Goal: Task Accomplishment & Management: Manage account settings

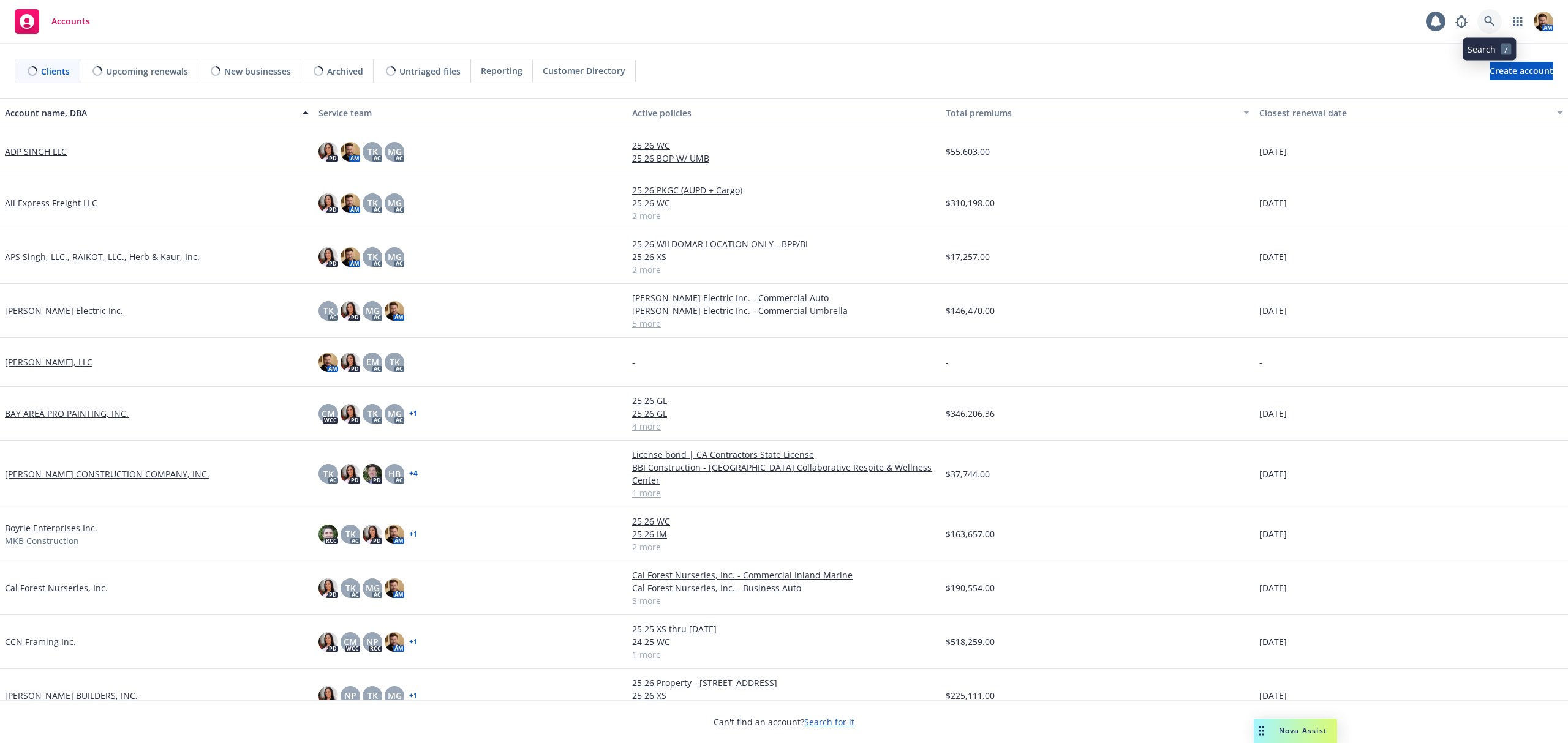
click at [1490, 21] on icon at bounding box center [1489, 21] width 10 height 10
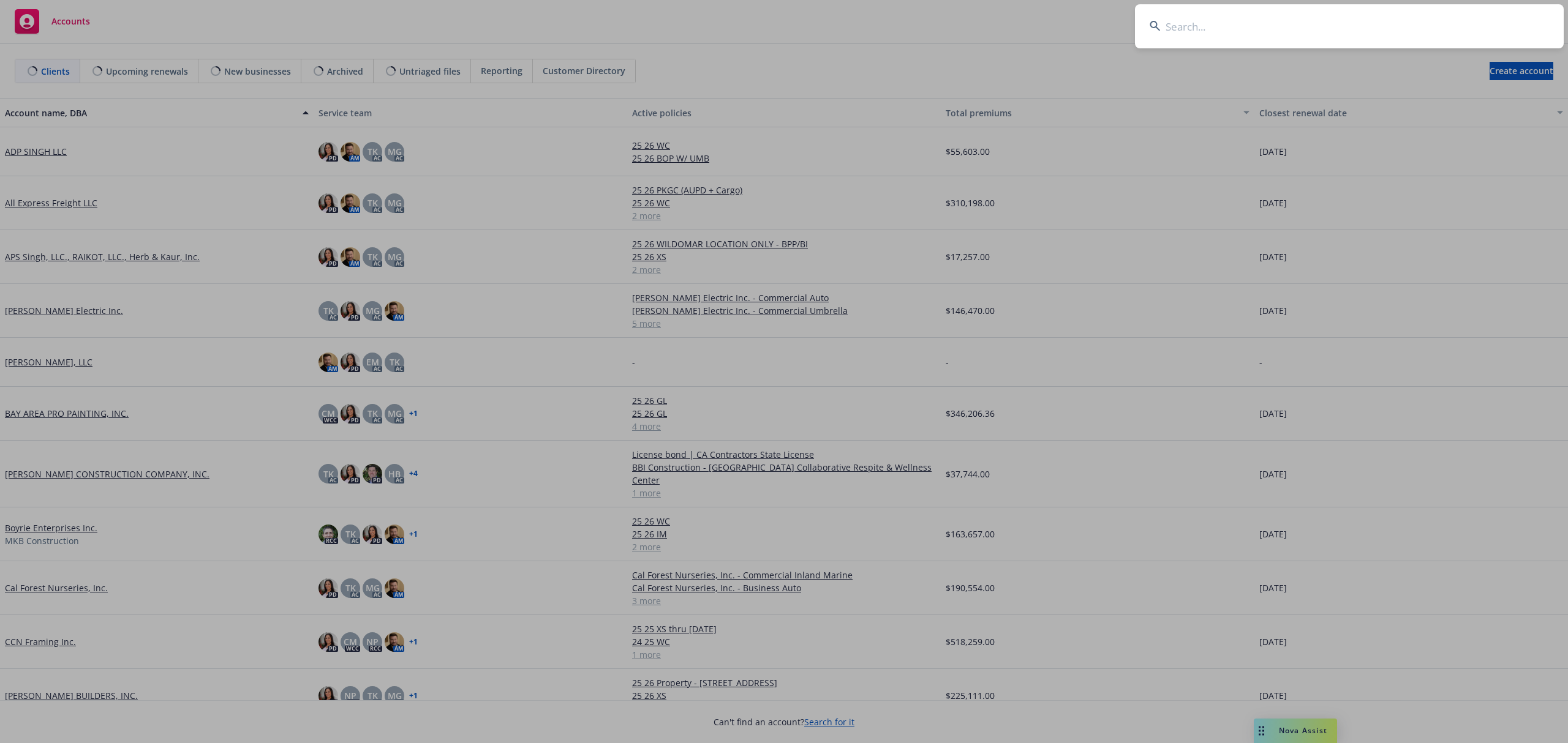
click at [1439, 31] on input at bounding box center [1349, 26] width 429 height 44
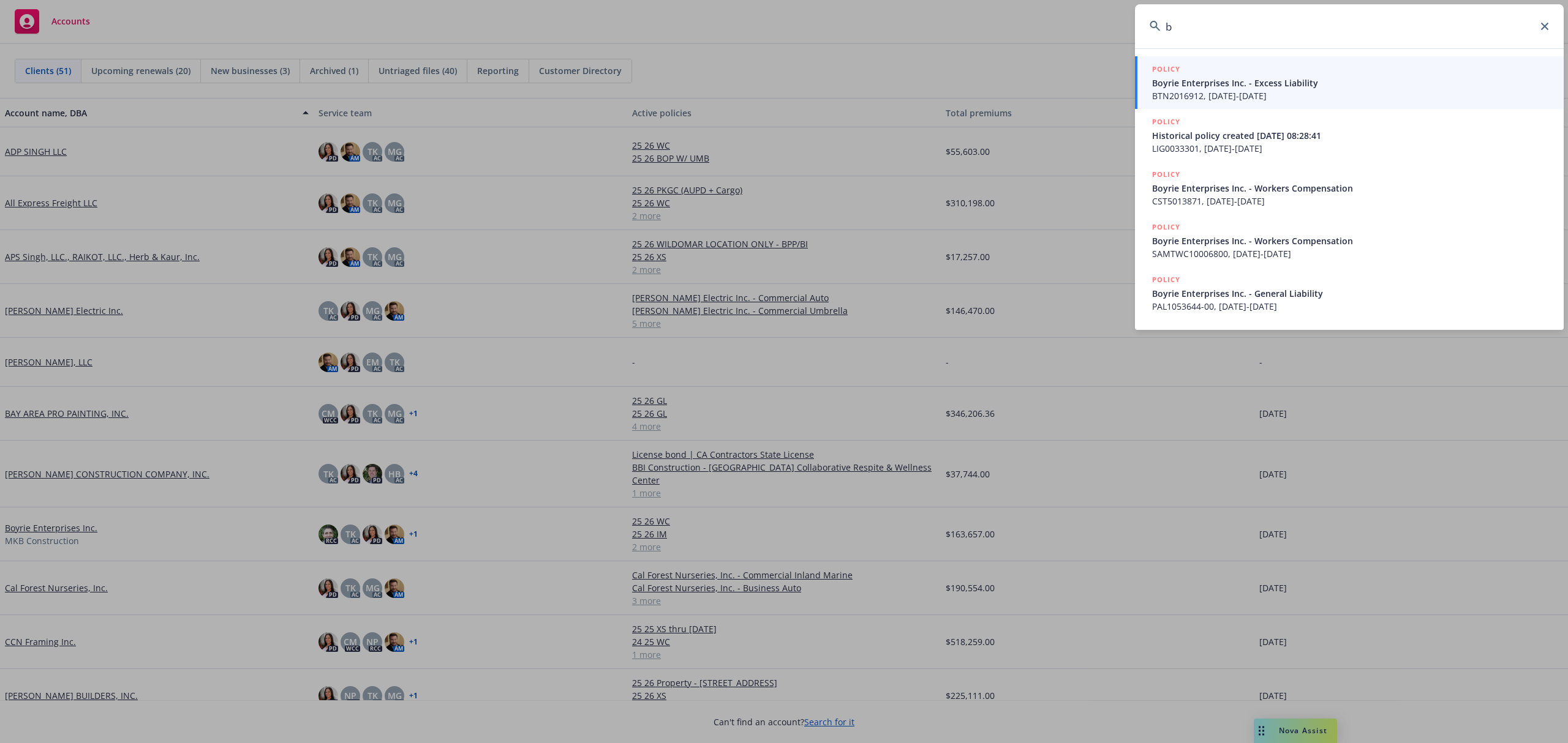
type input "b"
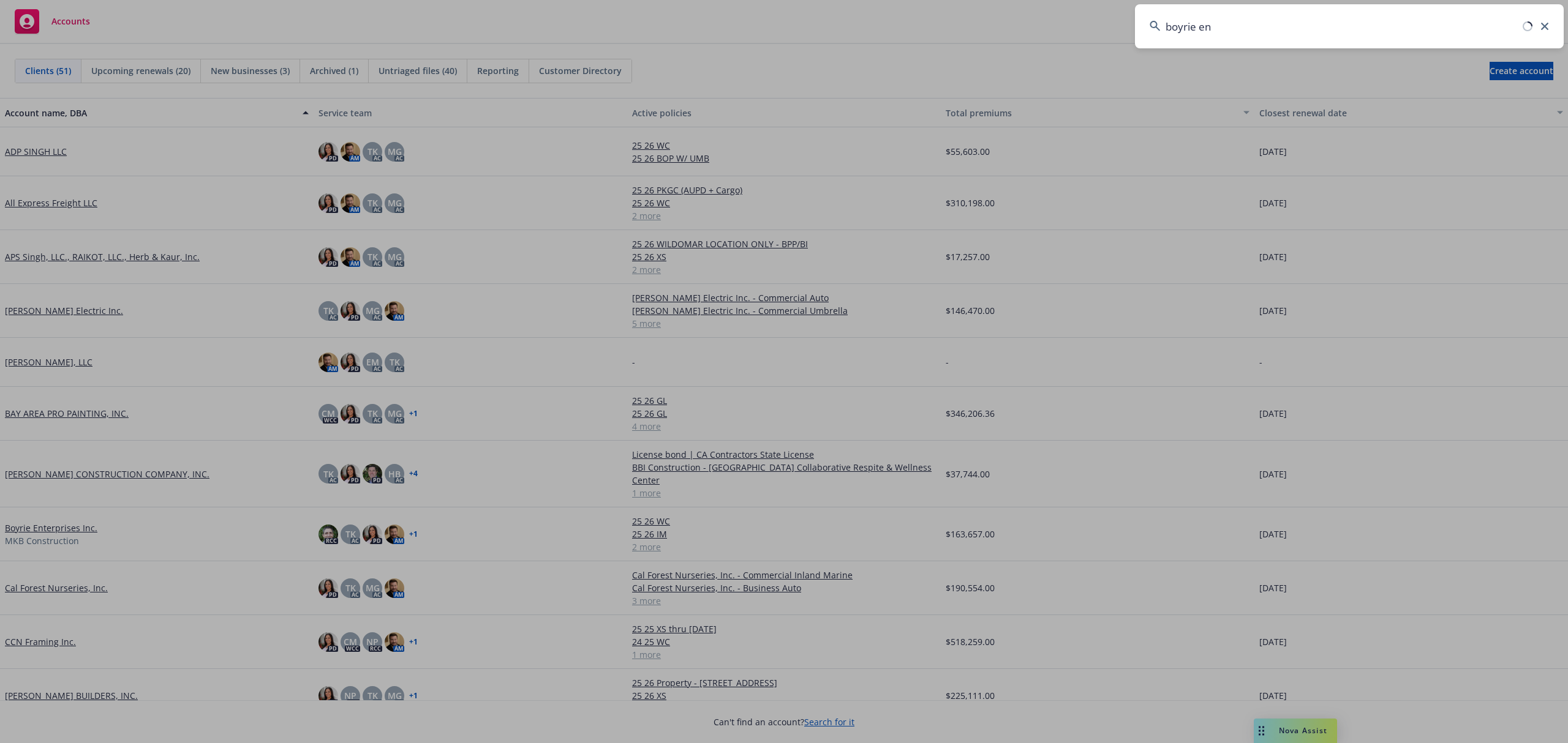
type input "boyrie ent"
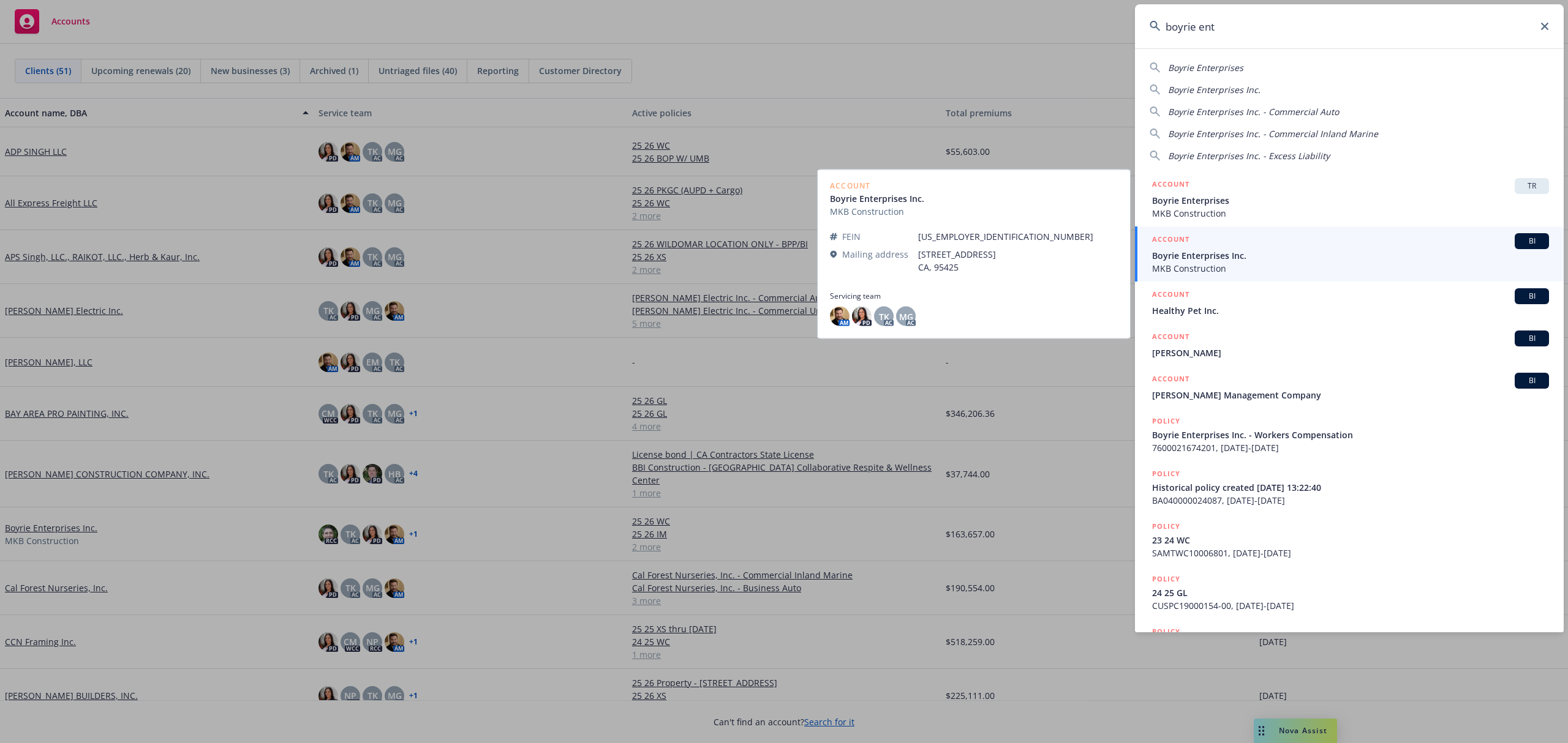
click at [1181, 255] on span "Boyrie Enterprises Inc." at bounding box center [1351, 255] width 397 height 13
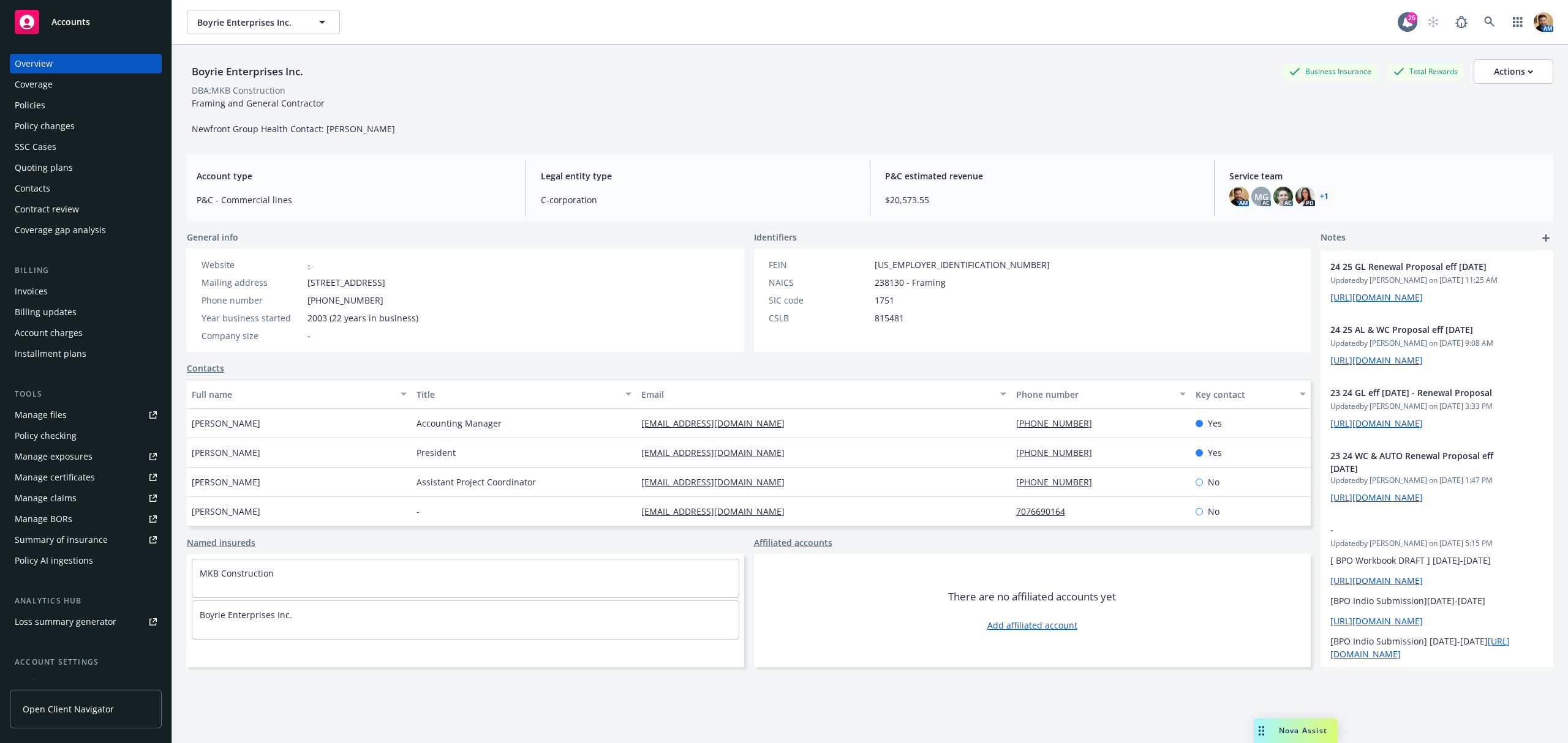
click at [60, 171] on div "Quoting plans" at bounding box center [44, 167] width 58 height 20
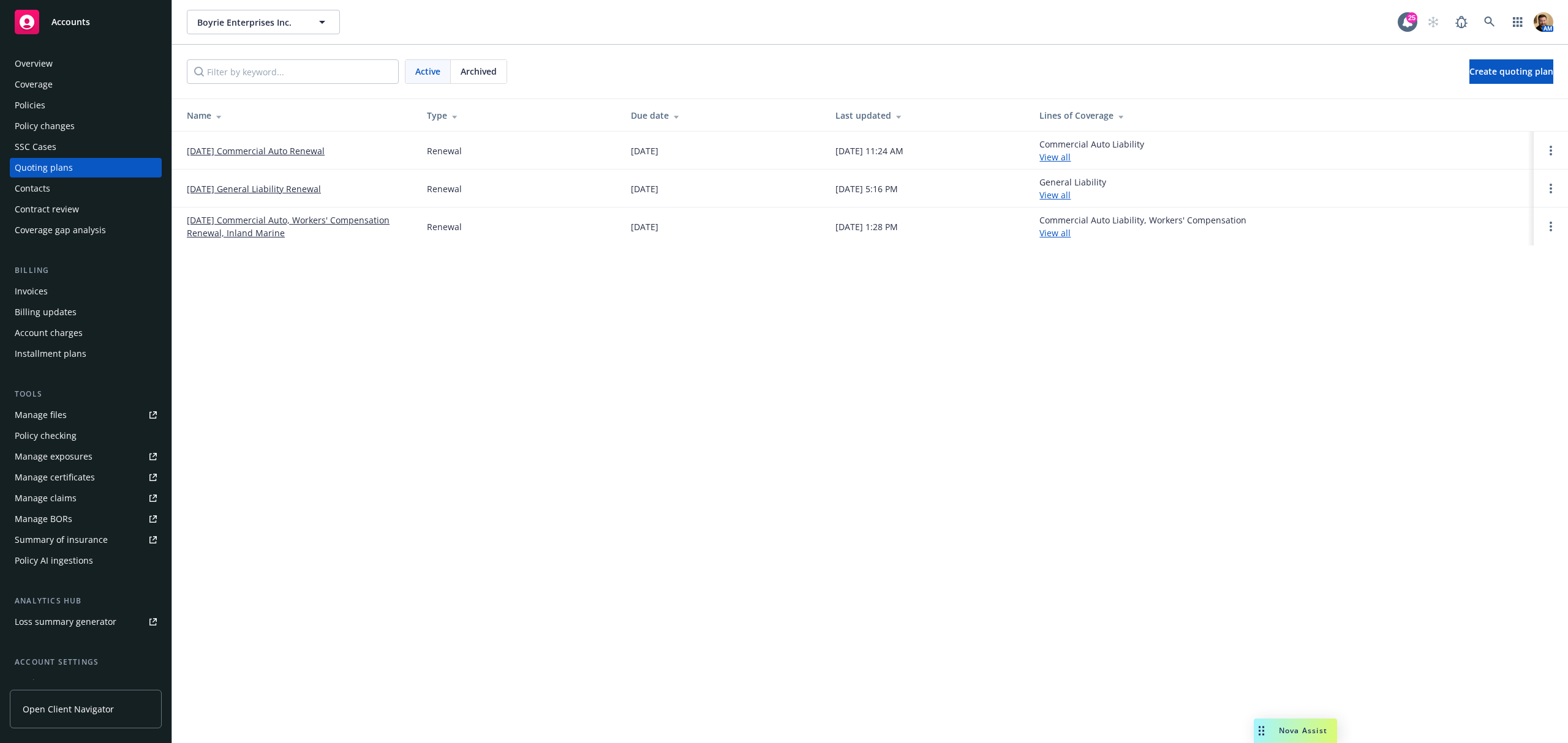
click at [282, 186] on link "11/04/25 General Liability Renewal" at bounding box center [254, 189] width 134 height 13
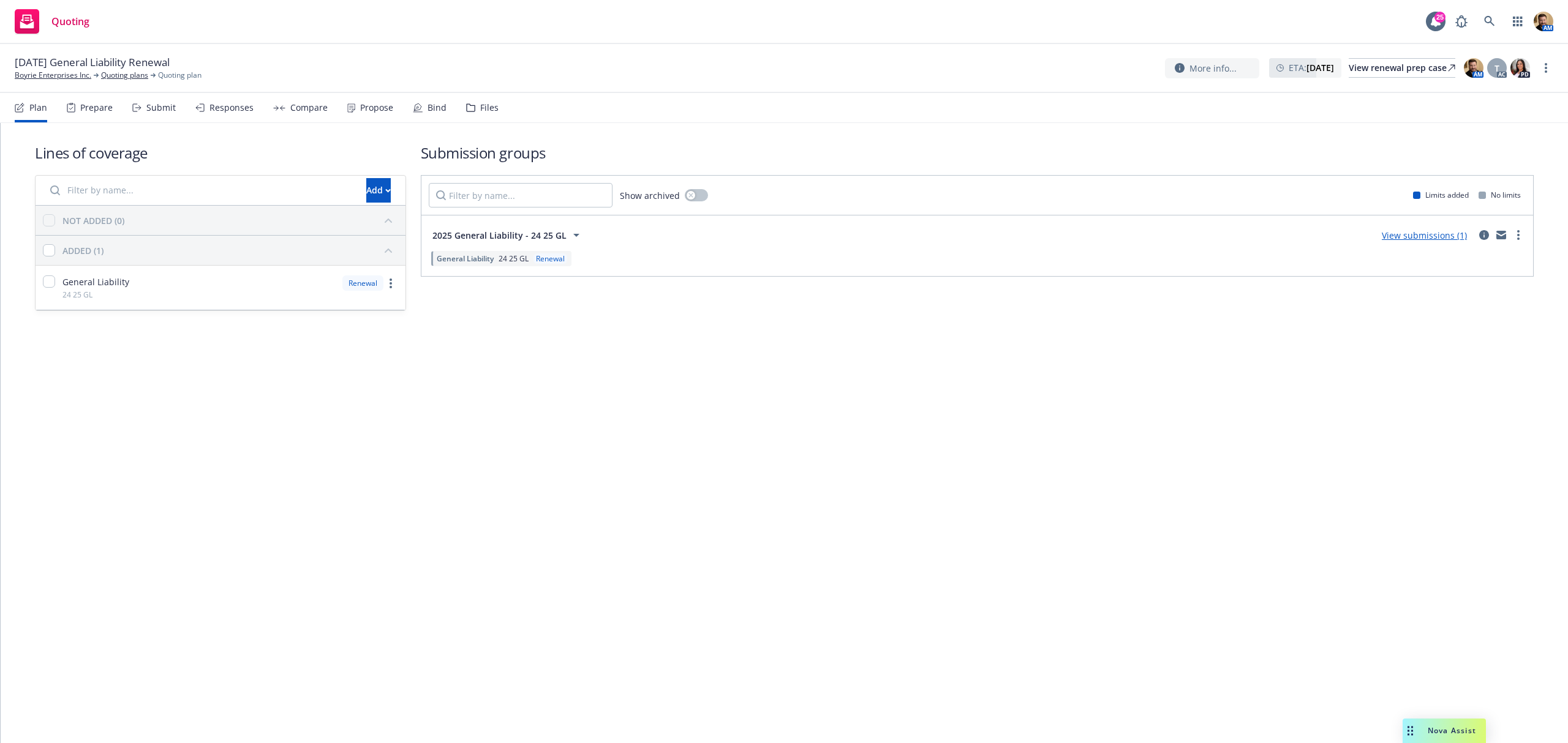
click at [477, 99] on div "Files" at bounding box center [482, 108] width 33 height 30
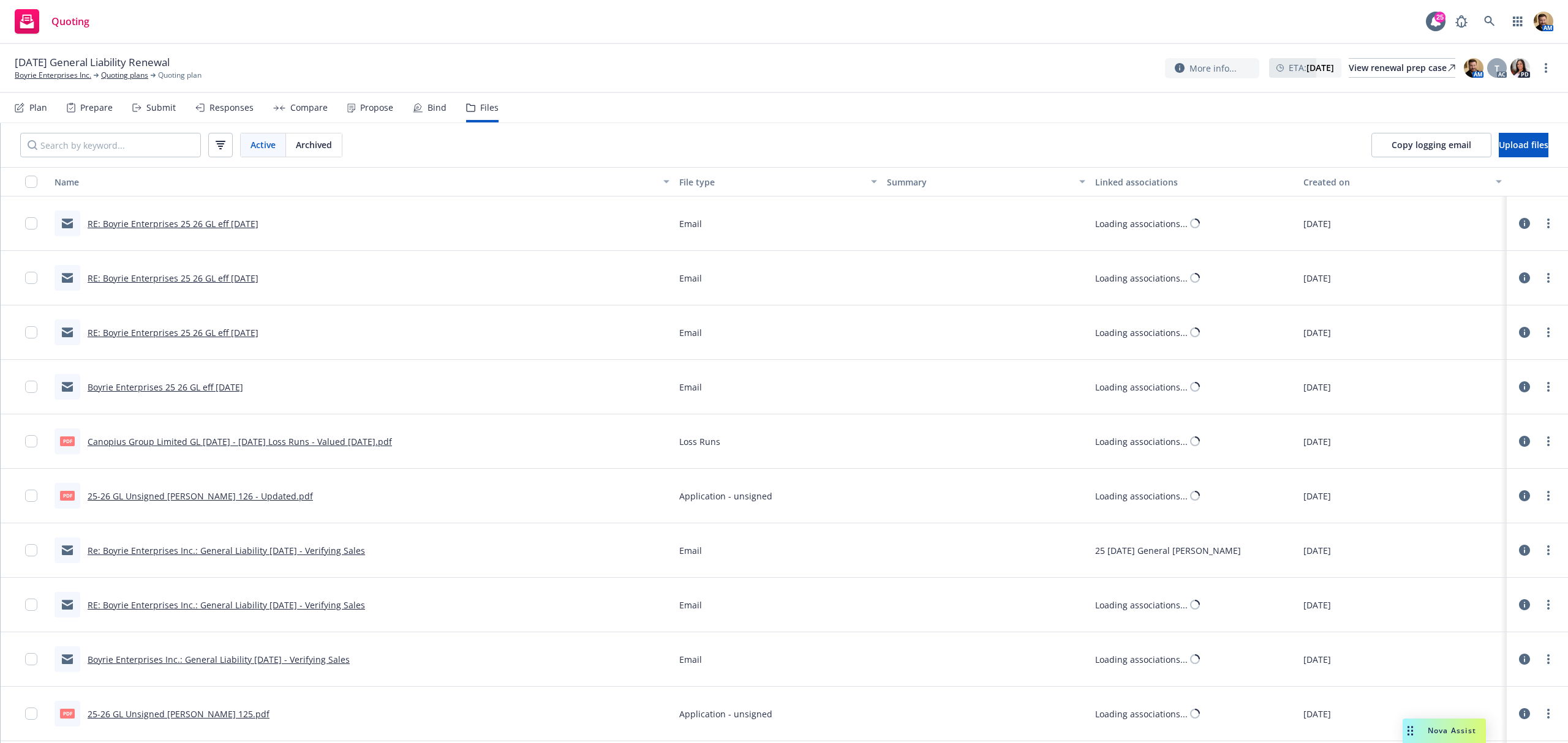
click at [1332, 179] on div "Created on" at bounding box center [1396, 183] width 185 height 13
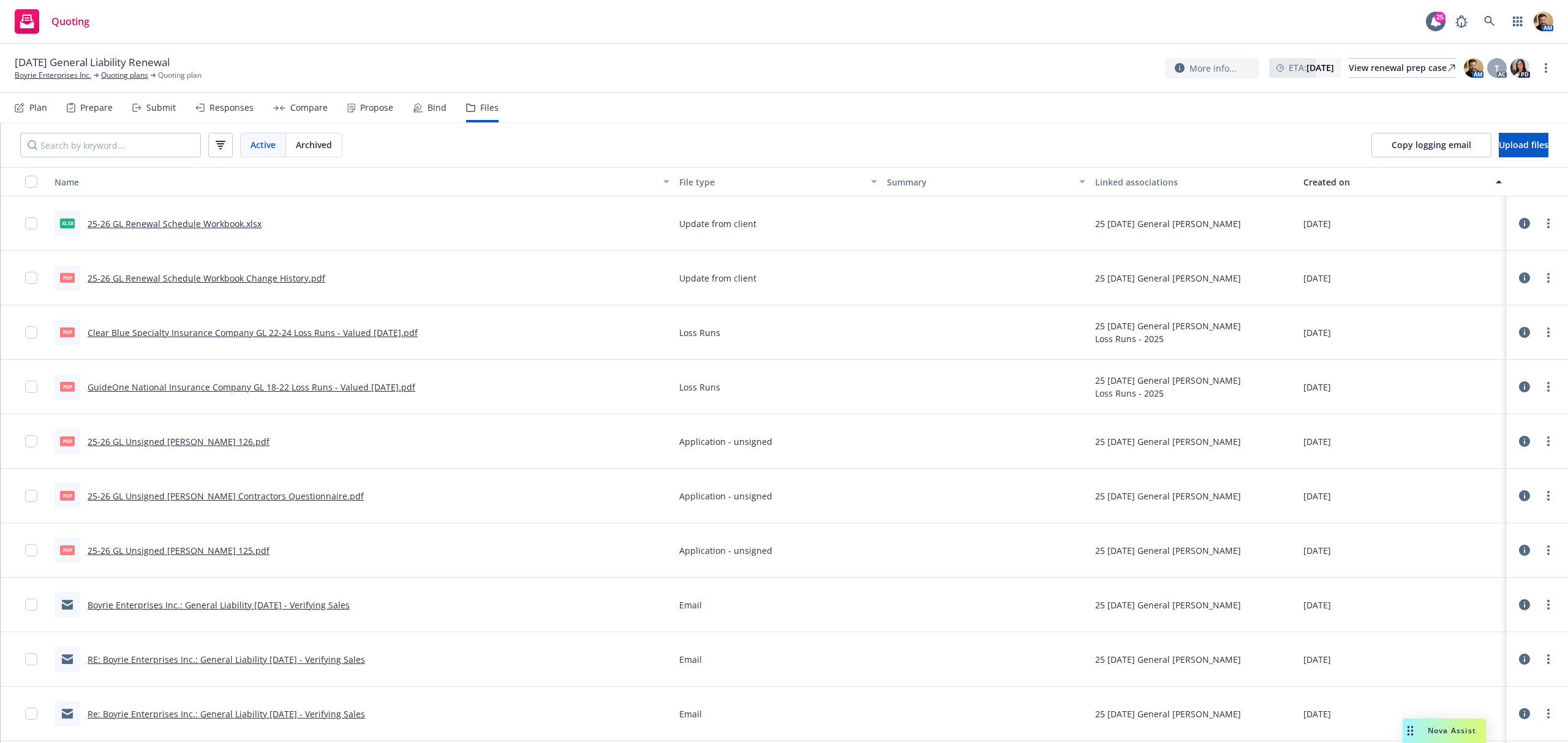
click at [1316, 177] on div "Created on" at bounding box center [1396, 183] width 185 height 13
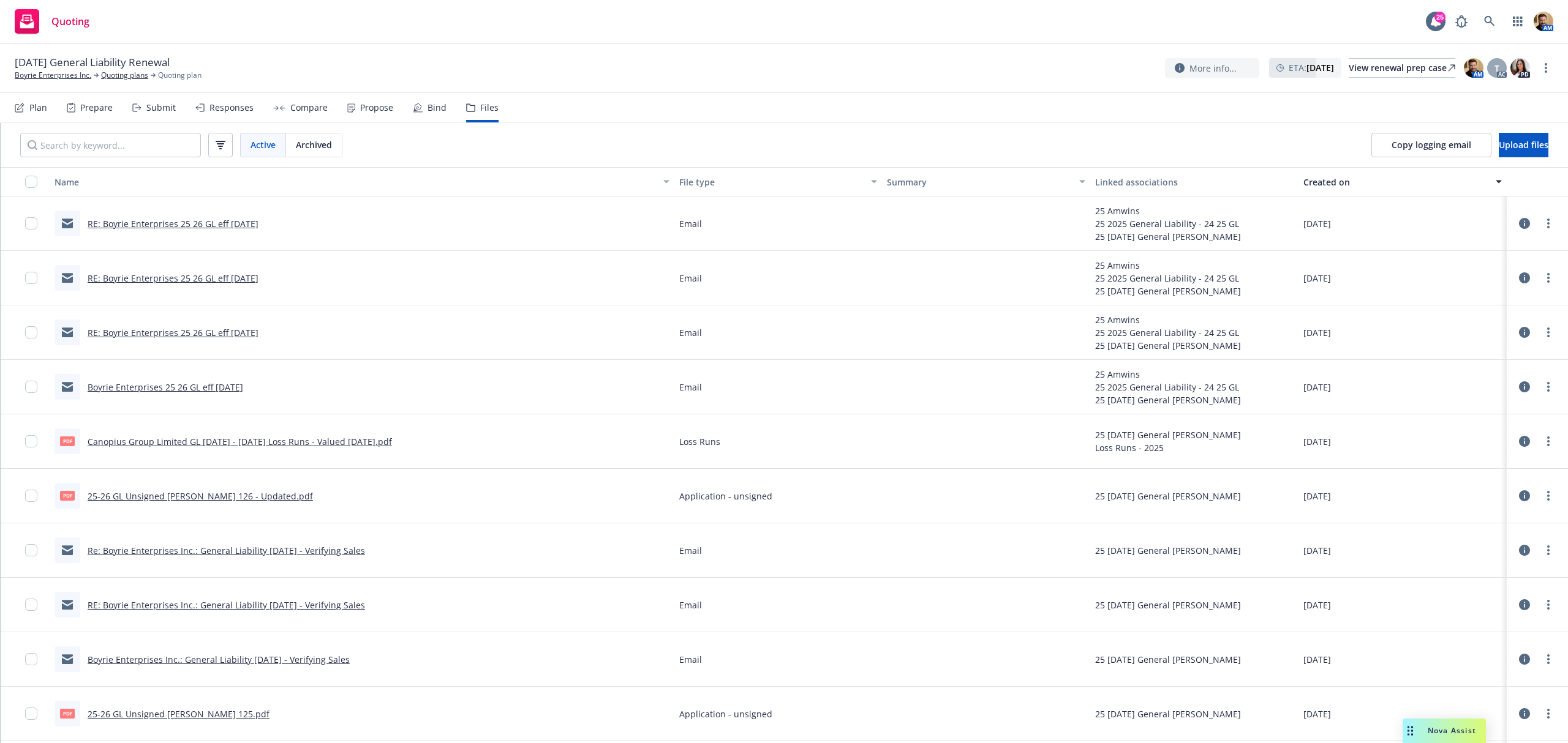
click at [684, 176] on div "File type" at bounding box center [771, 183] width 185 height 13
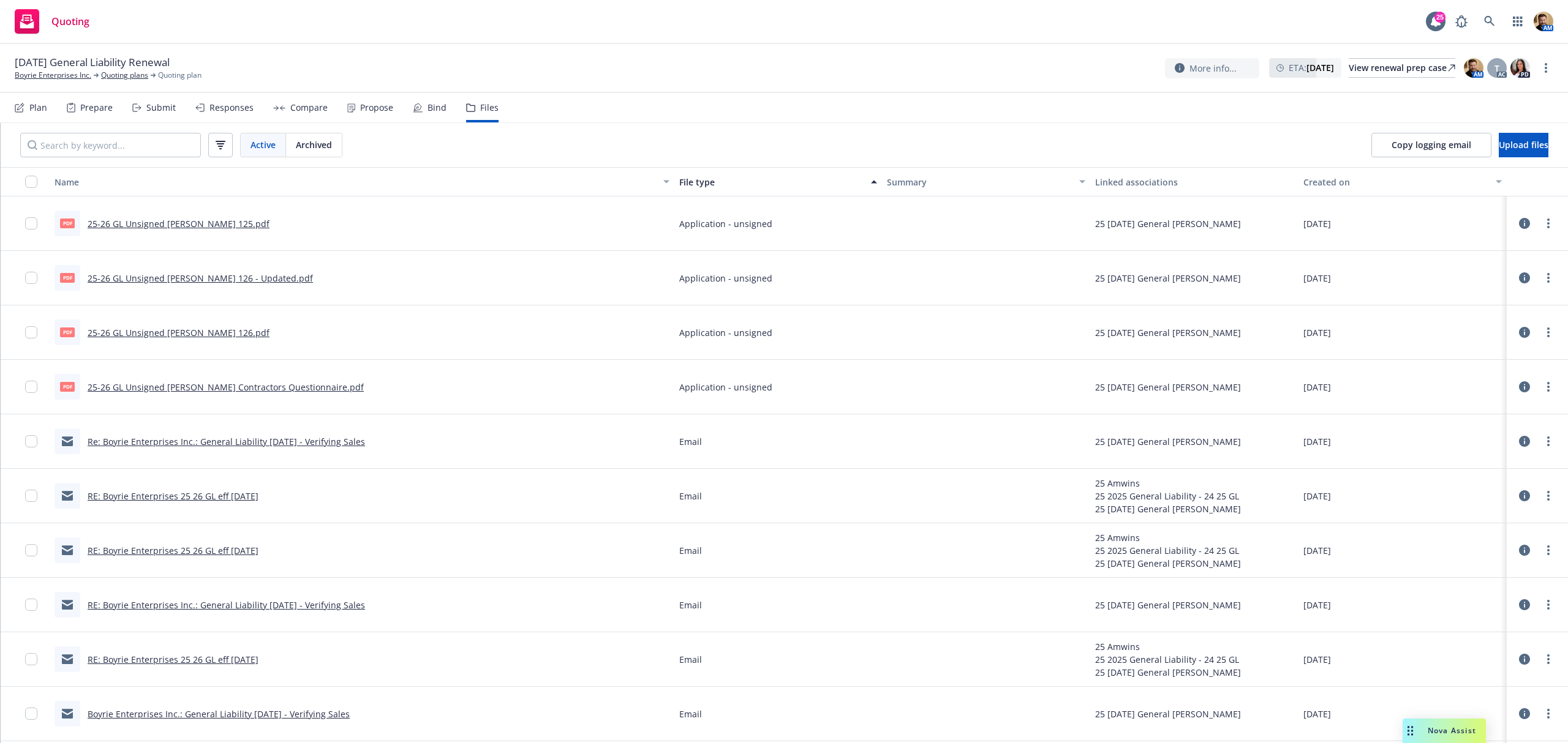
click at [164, 113] on div "Submit" at bounding box center [161, 107] width 30 height 10
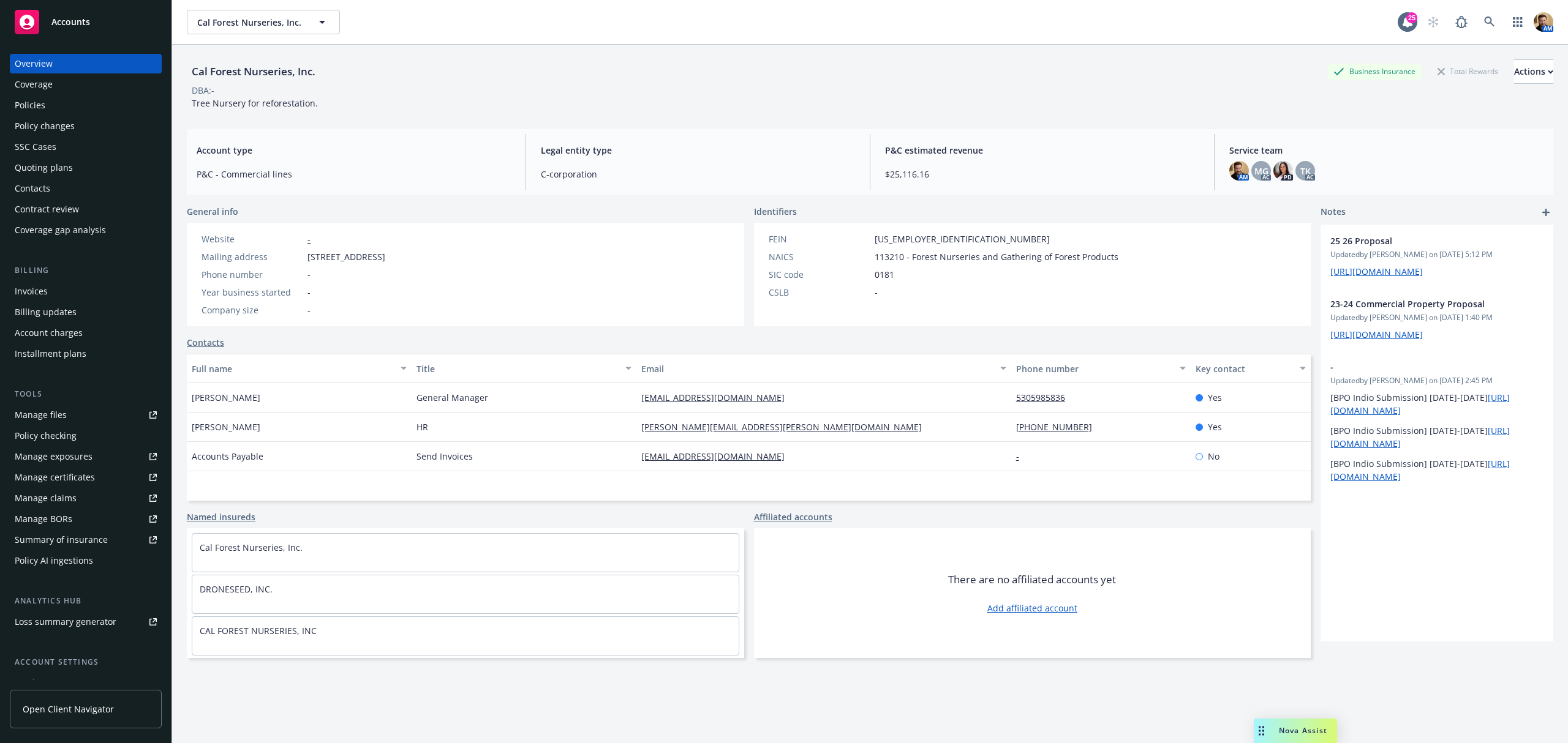
click at [42, 190] on div "Contacts" at bounding box center [33, 188] width 35 height 20
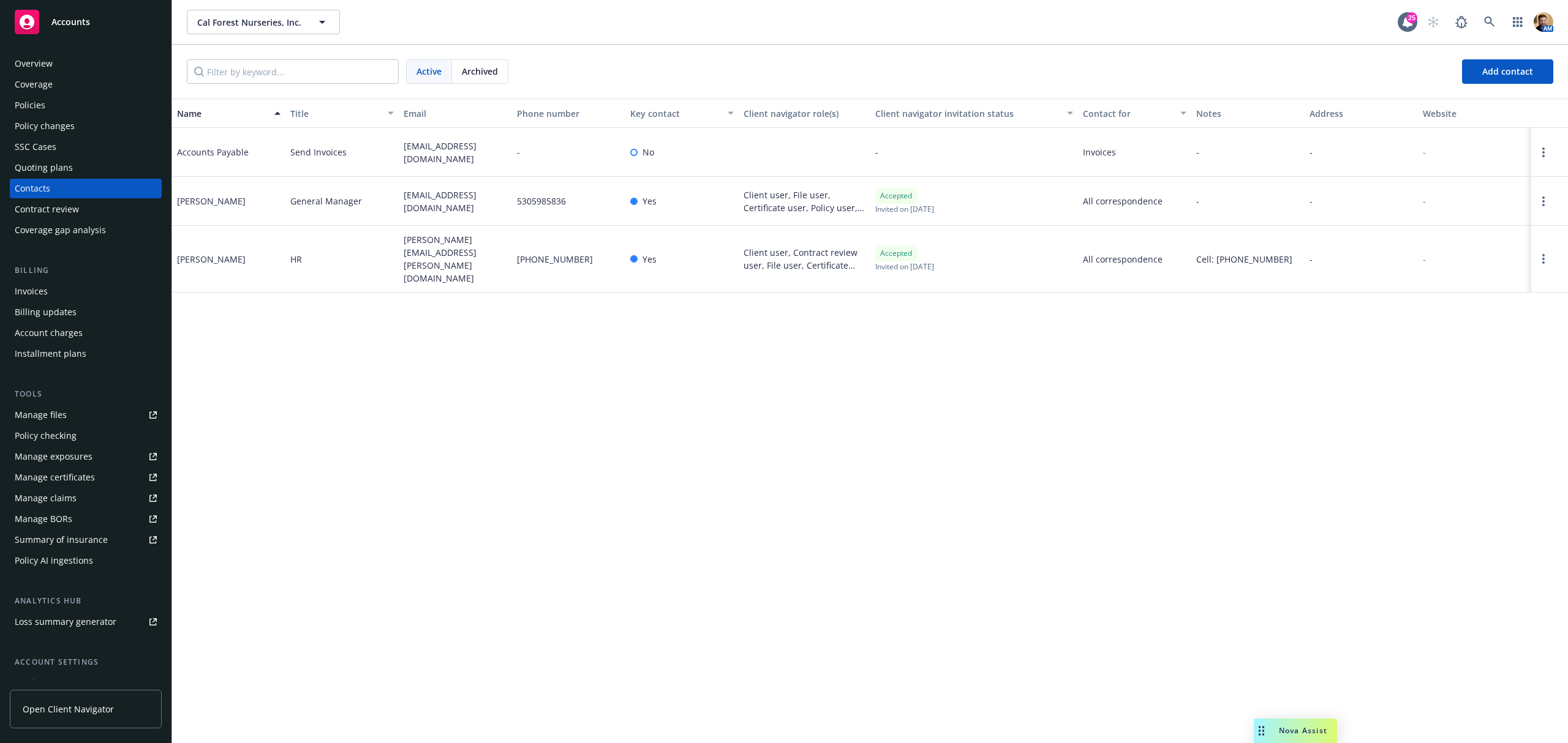
click at [52, 168] on div "Quoting plans" at bounding box center [44, 167] width 58 height 20
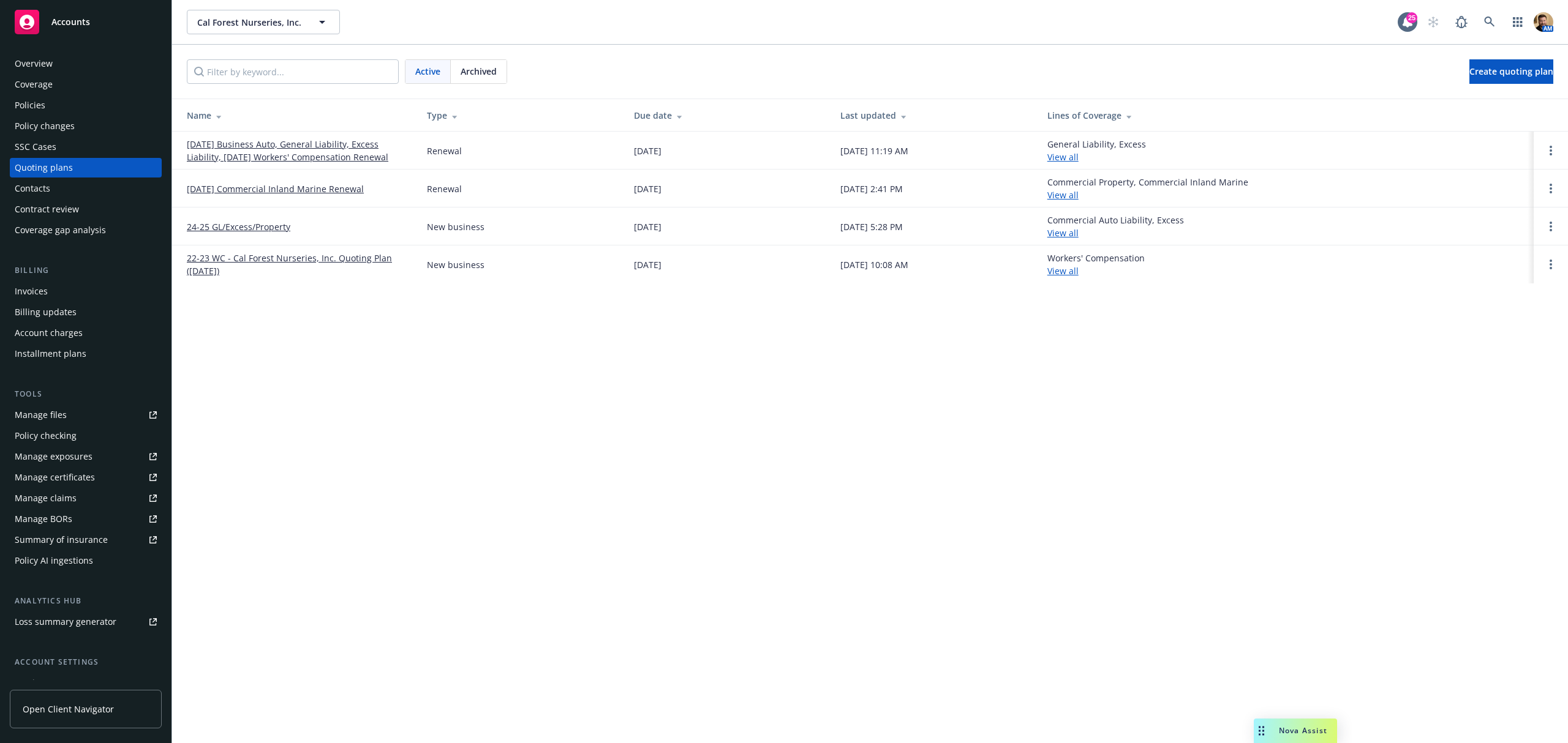
click at [296, 153] on link "10/17/25 Business Auto, General Liability, Excess Liability, 10/28/25 Workers' …" at bounding box center [296, 151] width 220 height 26
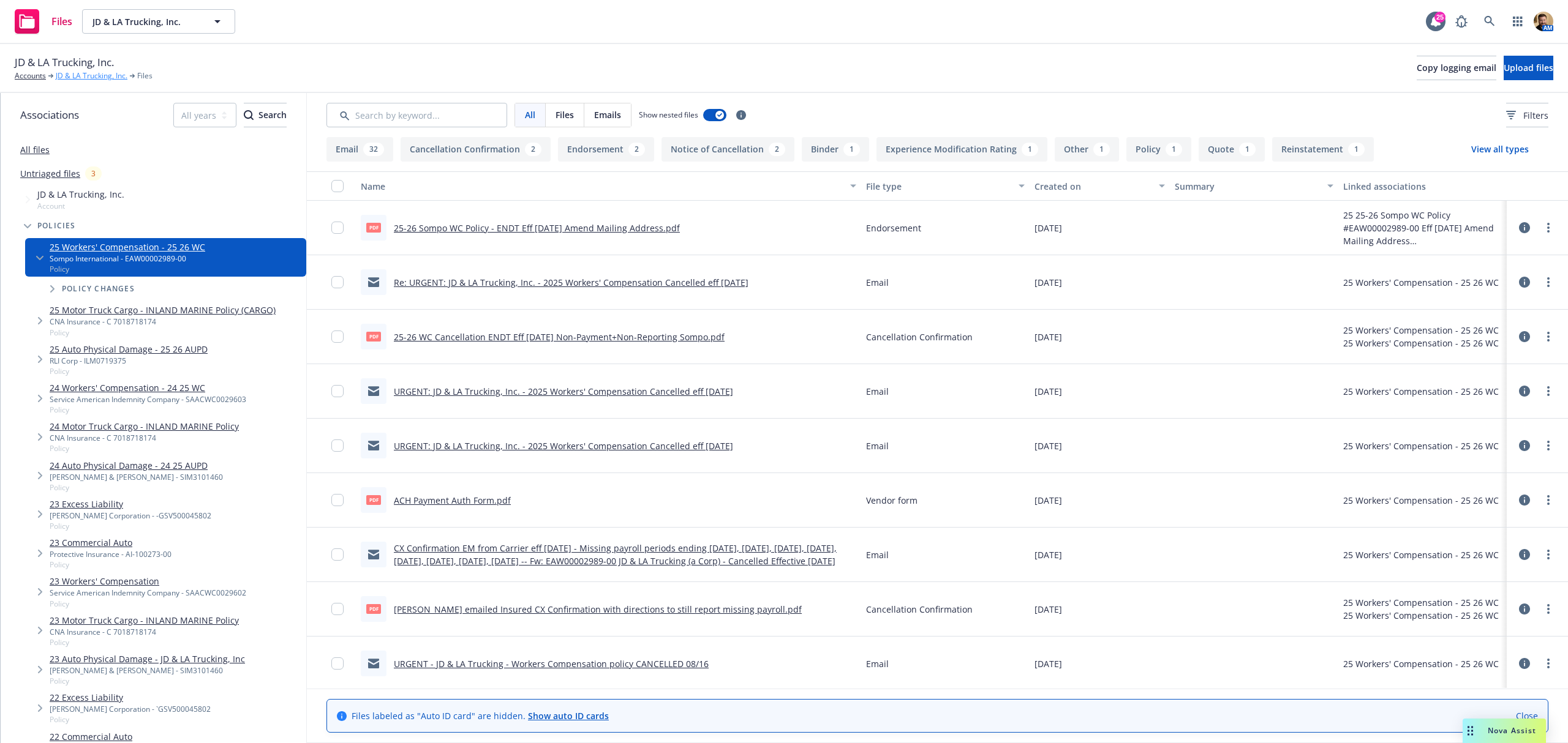
click at [97, 77] on link "JD & LA Trucking, Inc." at bounding box center [91, 76] width 72 height 11
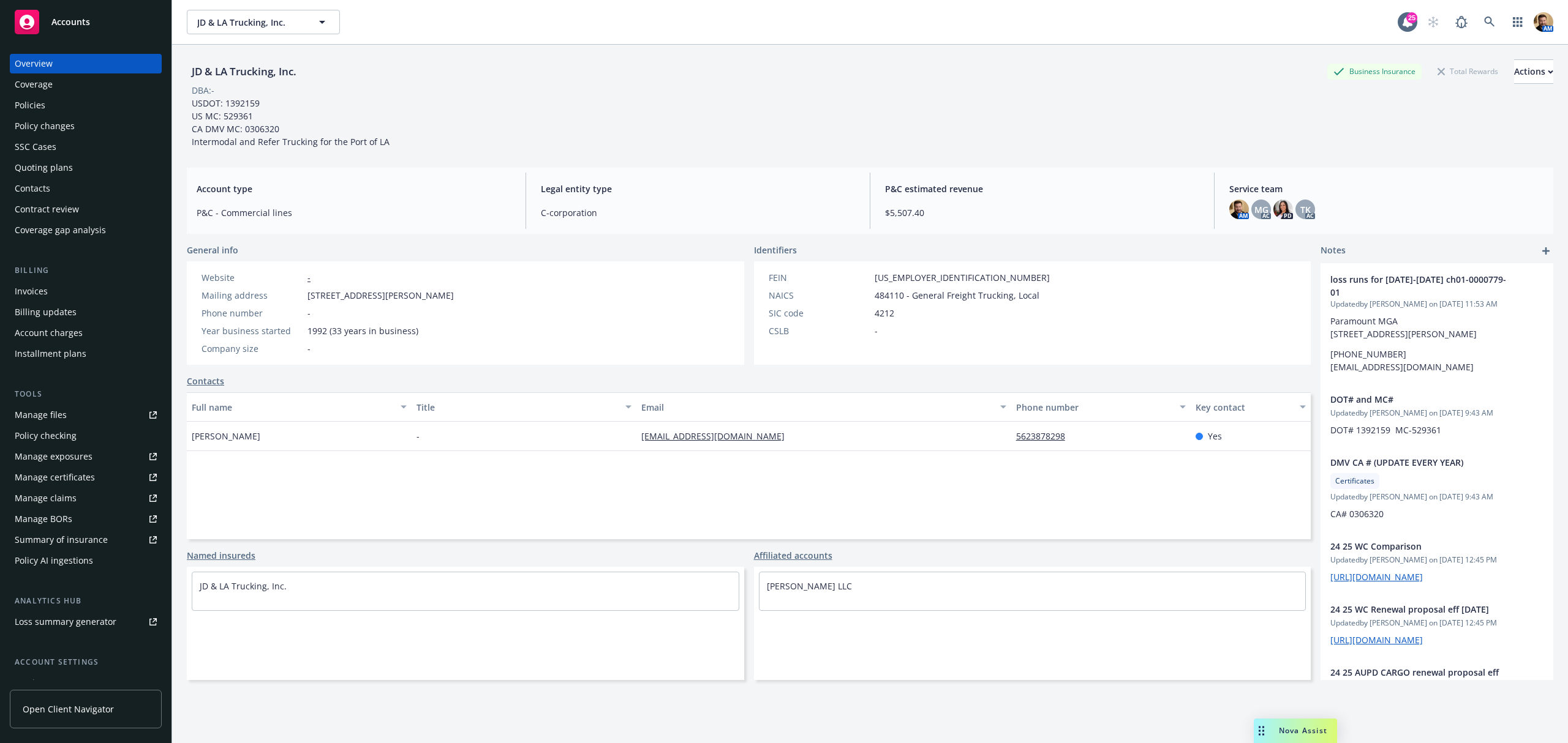
click at [62, 101] on div "Policies" at bounding box center [86, 104] width 142 height 20
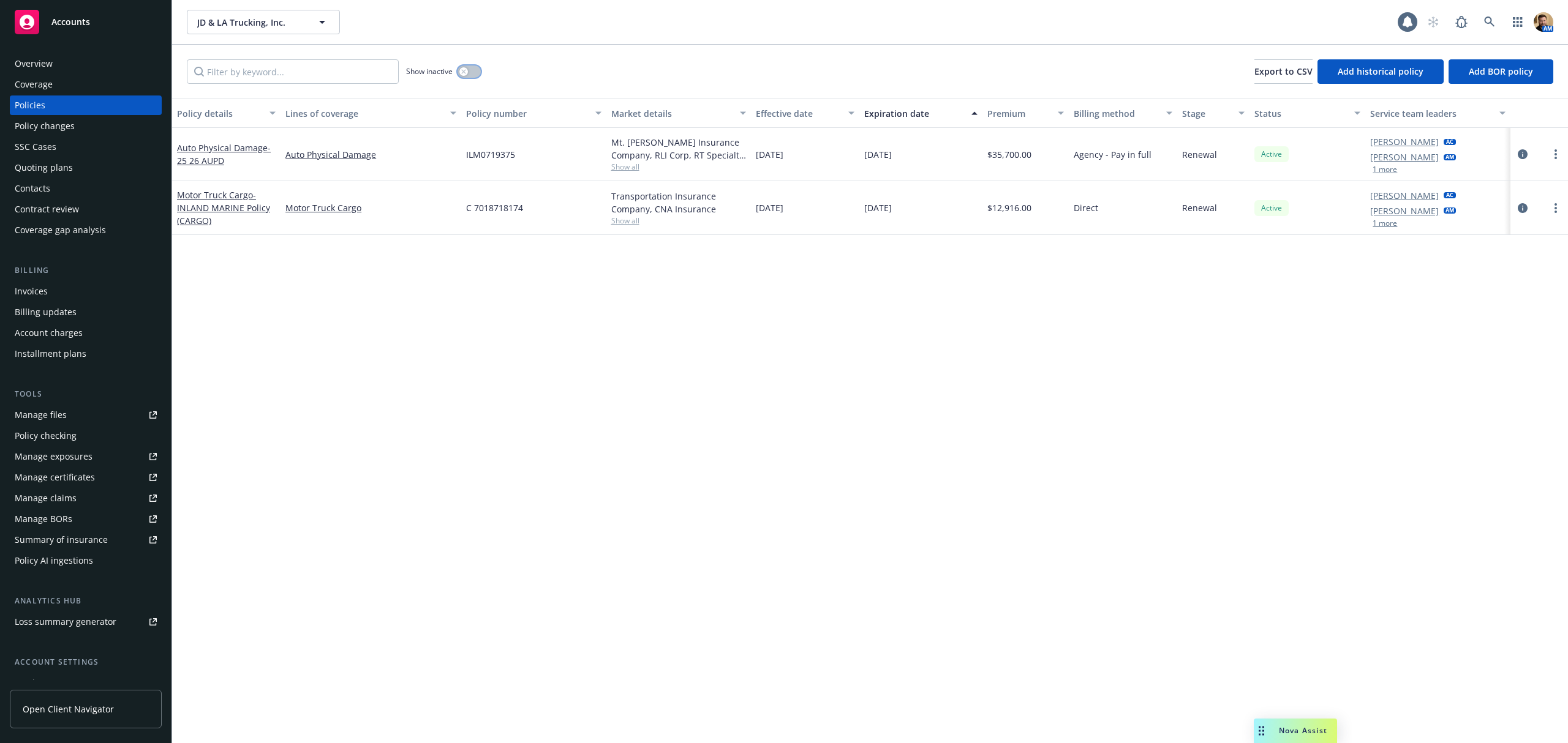
click at [471, 70] on button "button" at bounding box center [469, 71] width 23 height 12
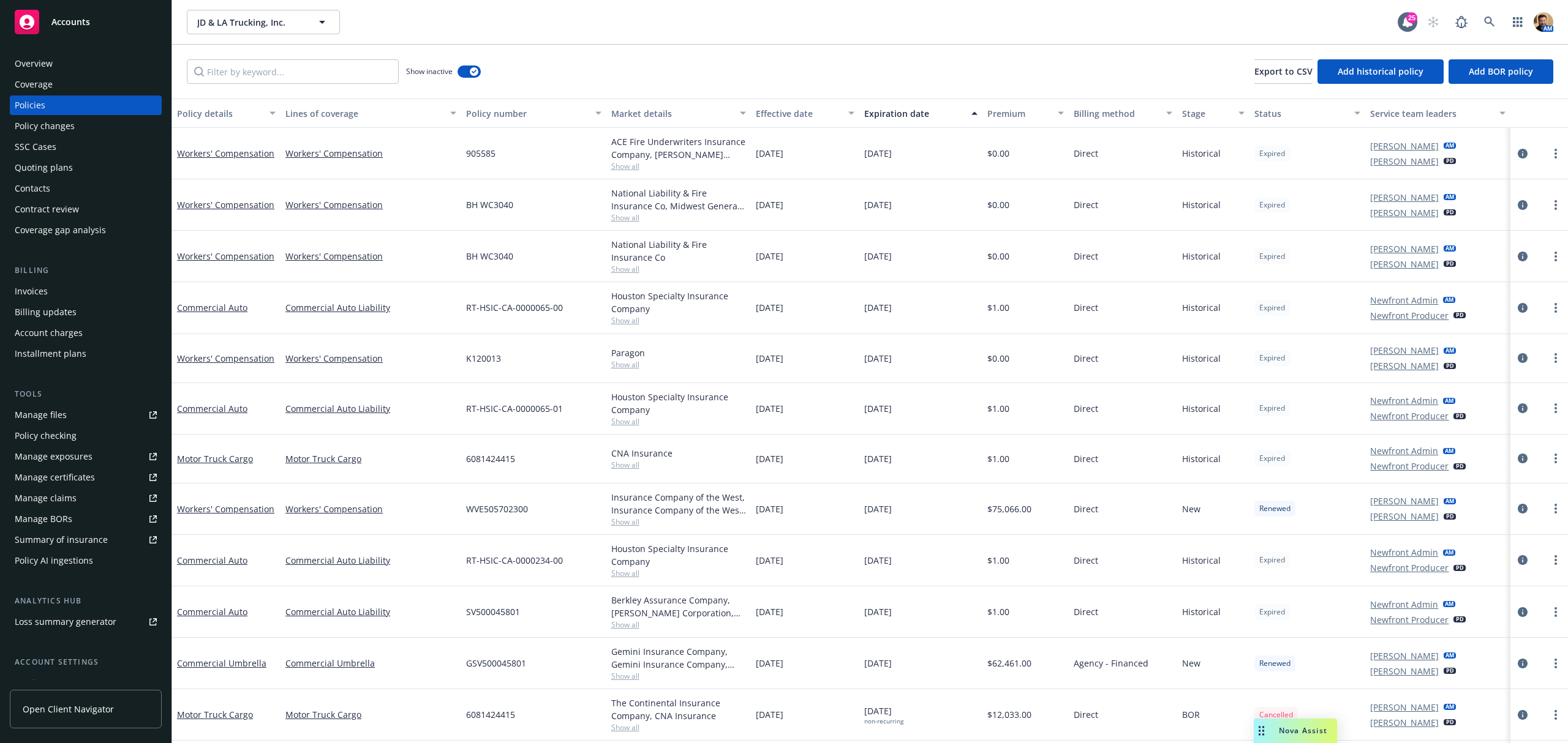
click at [299, 108] on div "Lines of coverage" at bounding box center [364, 114] width 158 height 13
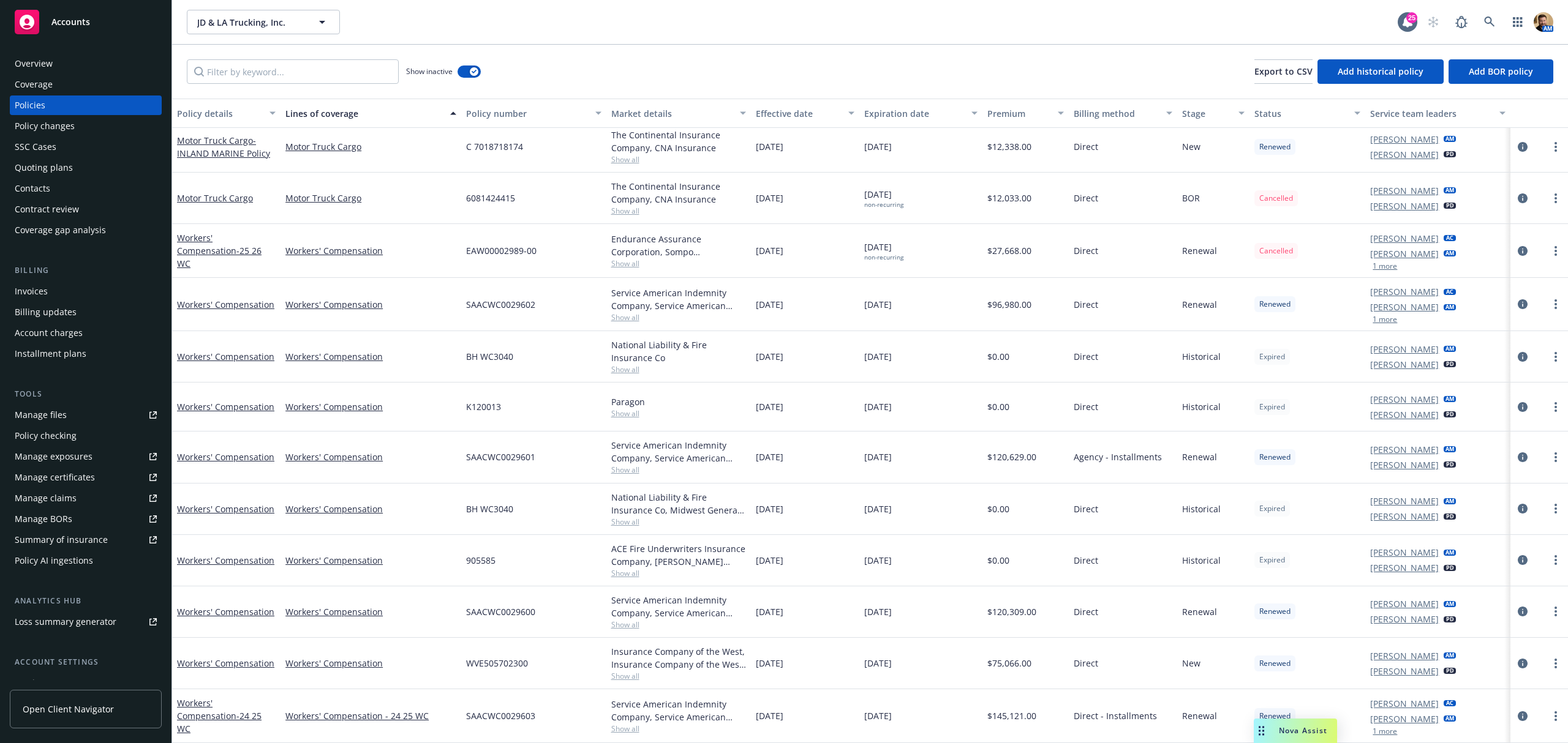
scroll to position [1041, 0]
click at [57, 67] on div "Overview" at bounding box center [86, 63] width 142 height 20
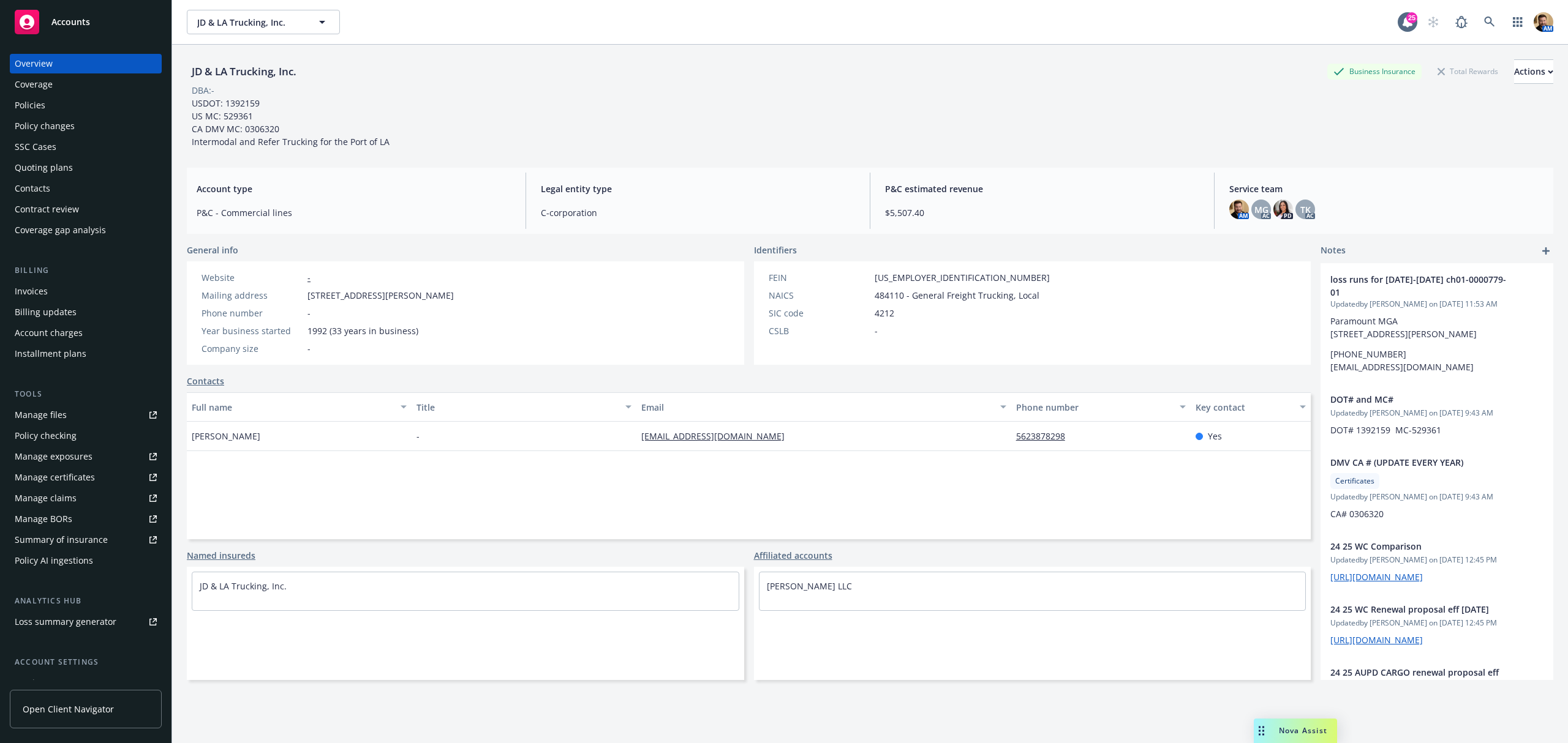
click at [48, 101] on div "Policies" at bounding box center [86, 104] width 142 height 20
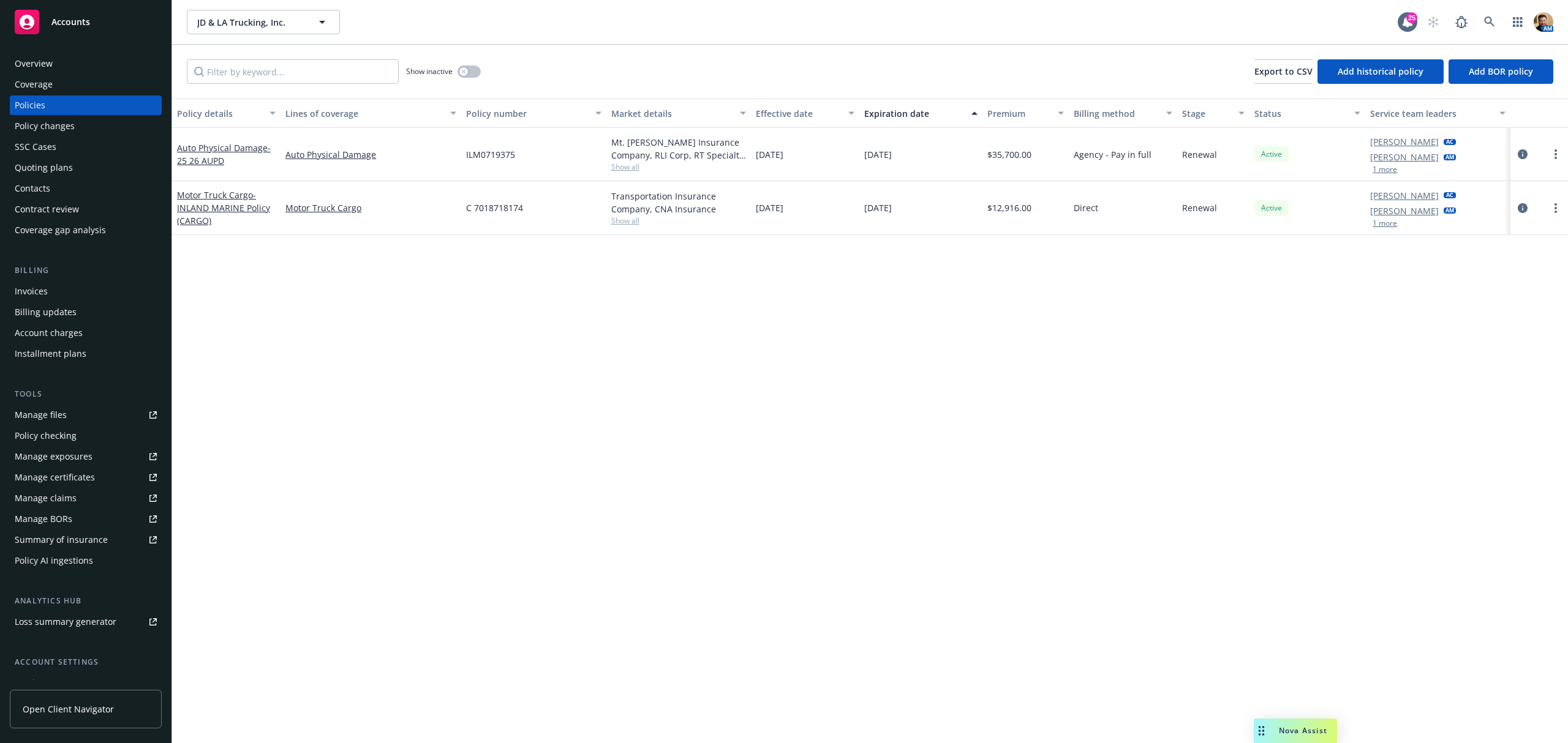
click at [49, 284] on div "Invoices" at bounding box center [86, 291] width 142 height 20
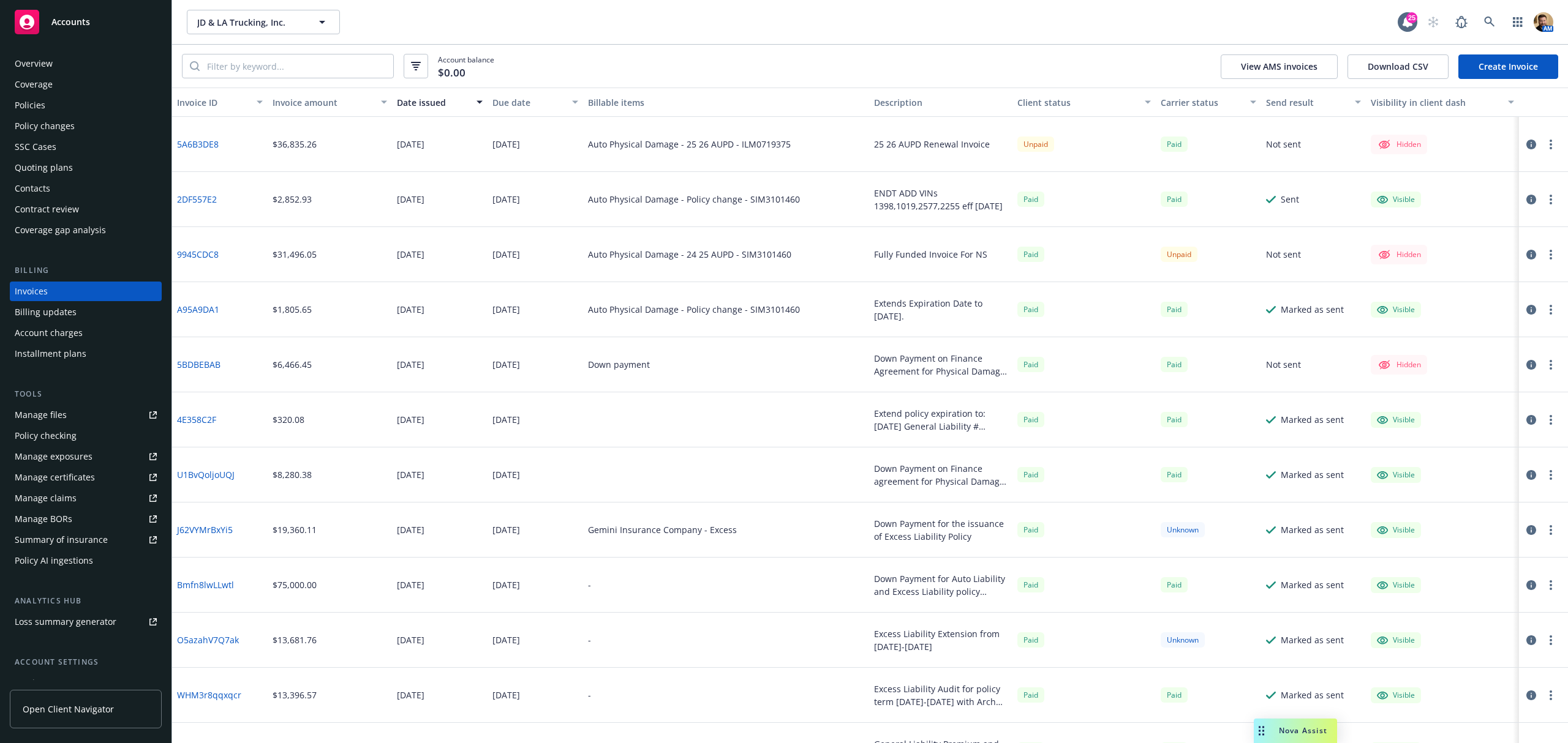
click at [39, 102] on div "Policies" at bounding box center [30, 104] width 31 height 20
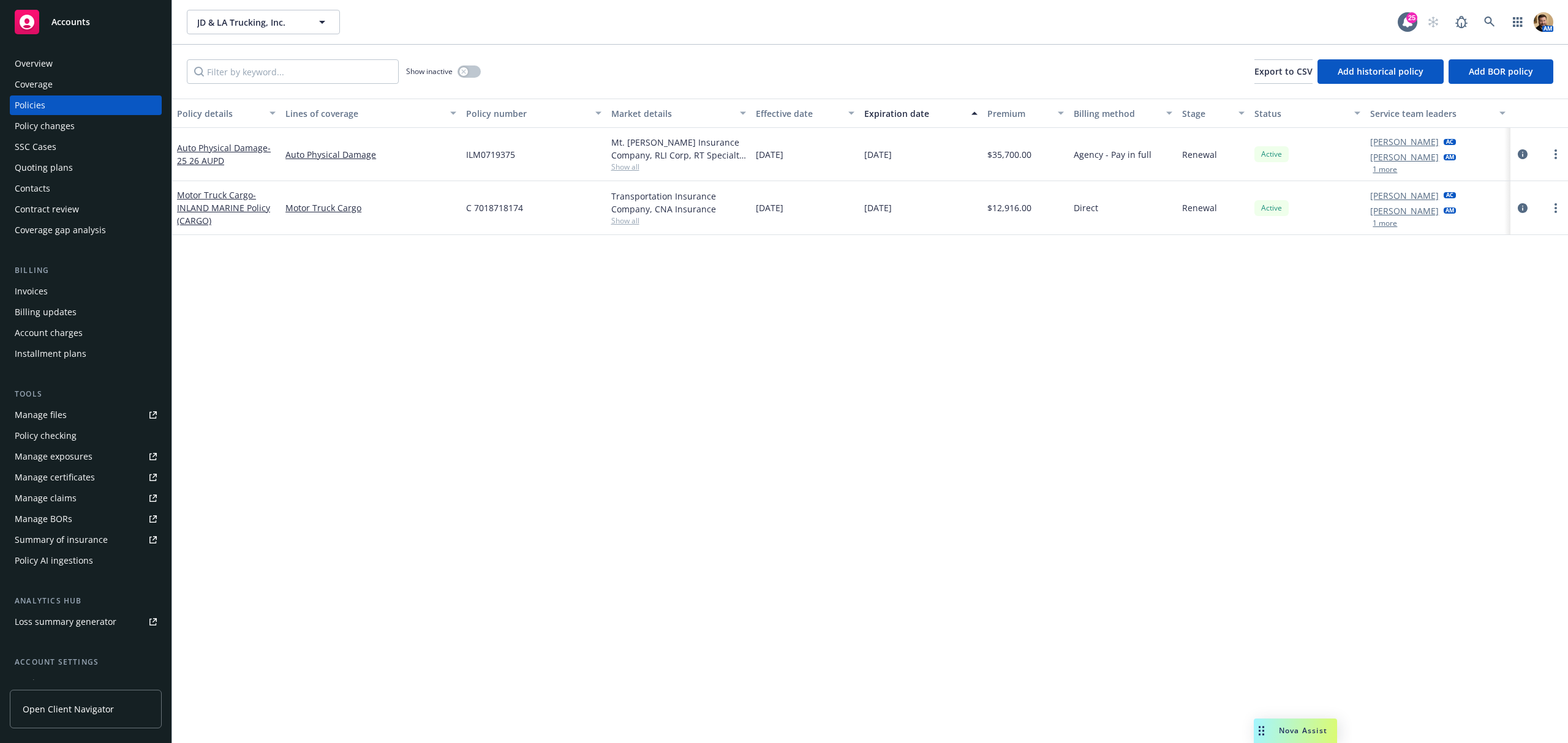
click at [635, 218] on span "Show all" at bounding box center [679, 220] width 135 height 10
click at [934, 337] on div "Policy details Lines of coverage Policy number Market details Effective date Ex…" at bounding box center [870, 421] width 1396 height 645
click at [35, 290] on div "Invoices" at bounding box center [31, 291] width 33 height 20
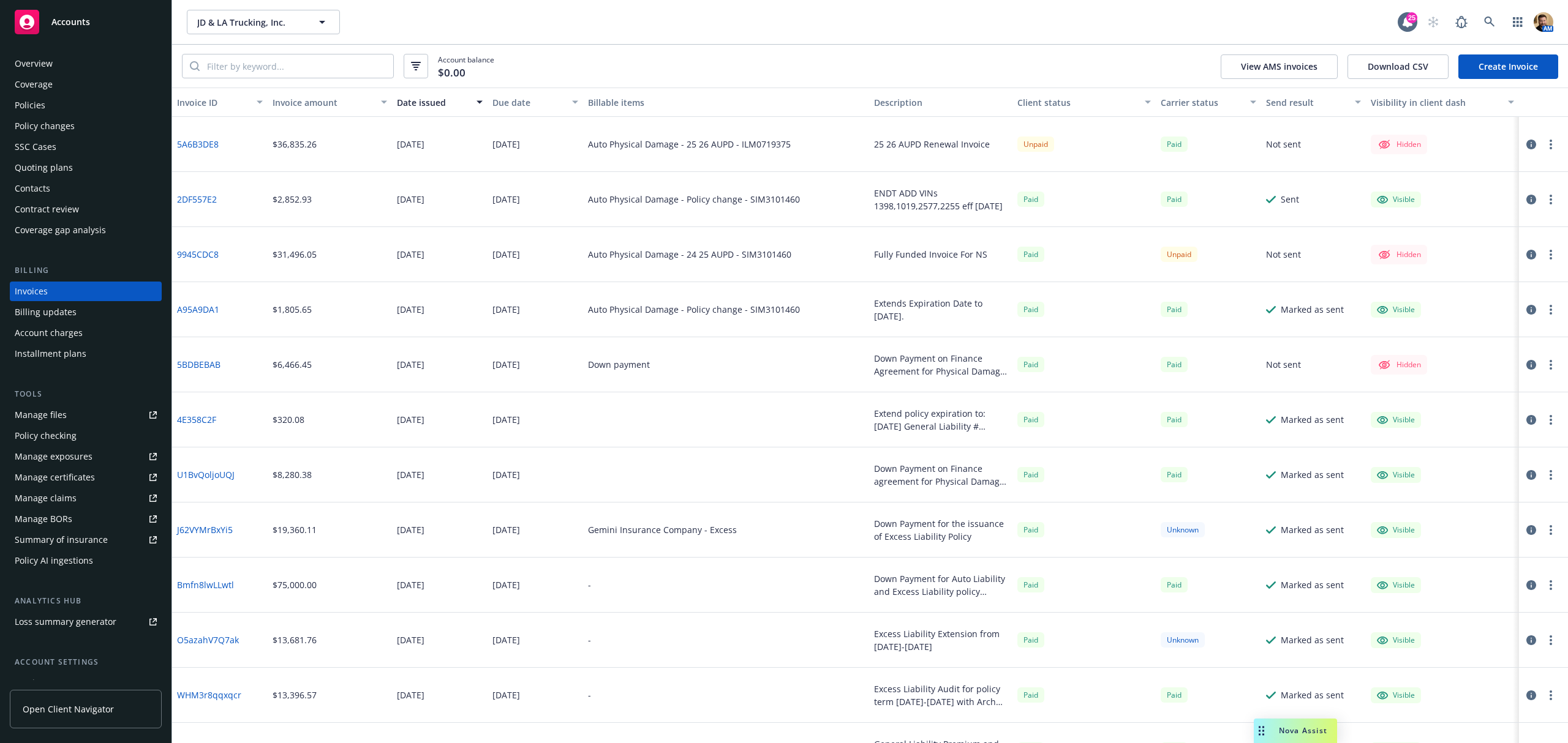
click at [1526, 142] on icon "button" at bounding box center [1531, 144] width 10 height 10
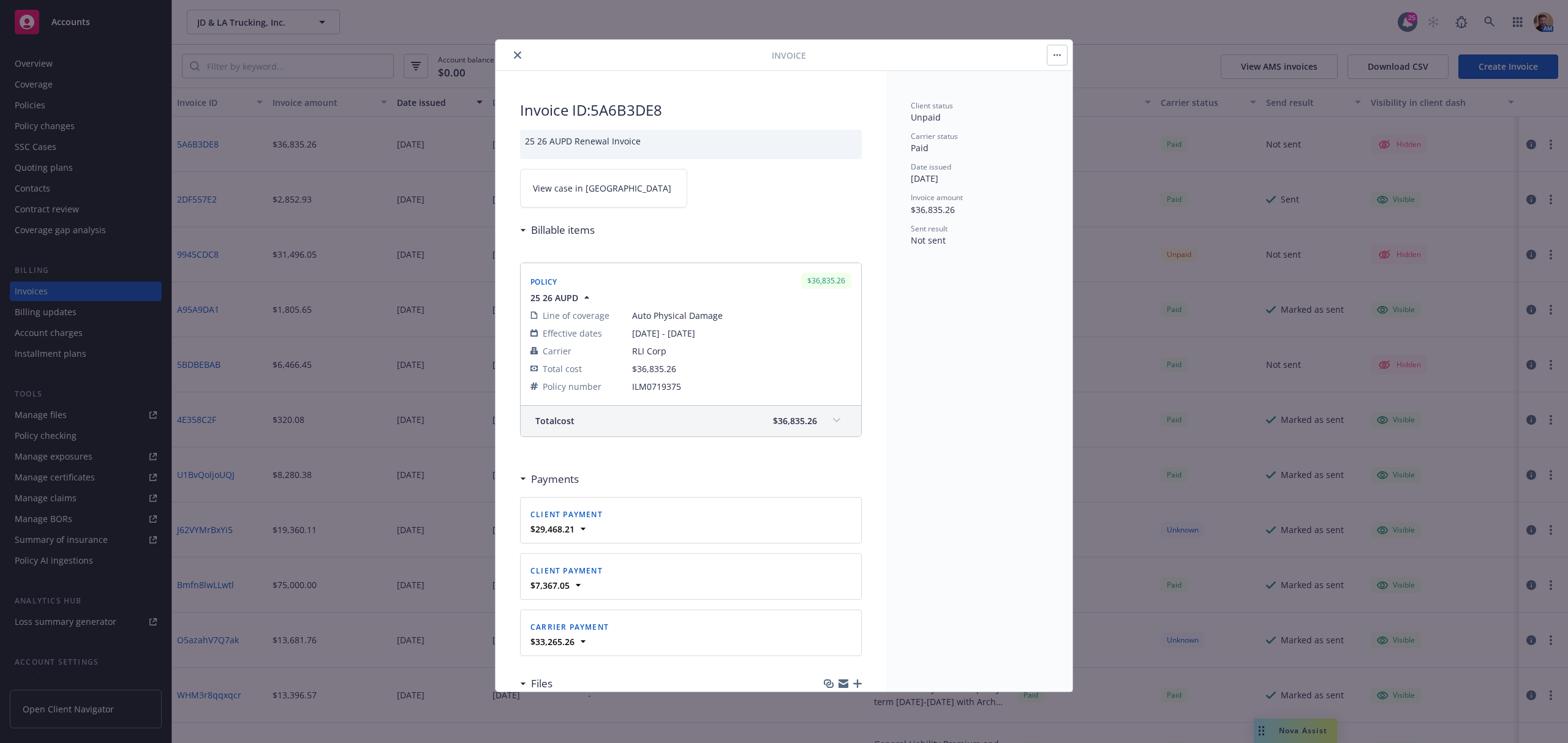
click at [588, 177] on link "View case in SSC" at bounding box center [603, 187] width 167 height 38
